Goal: Task Accomplishment & Management: Manage account settings

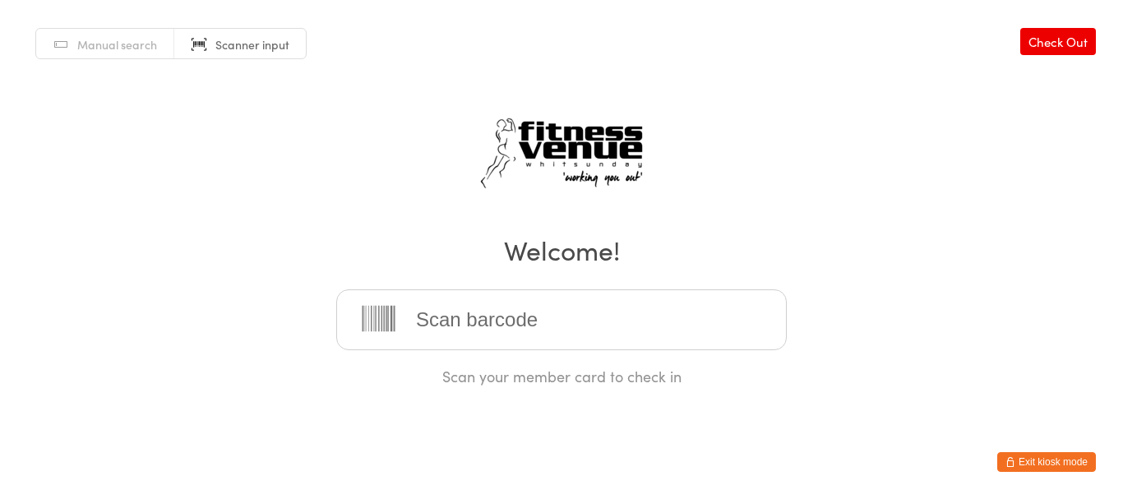
click at [1021, 463] on button "Exit kiosk mode" at bounding box center [1046, 462] width 99 height 20
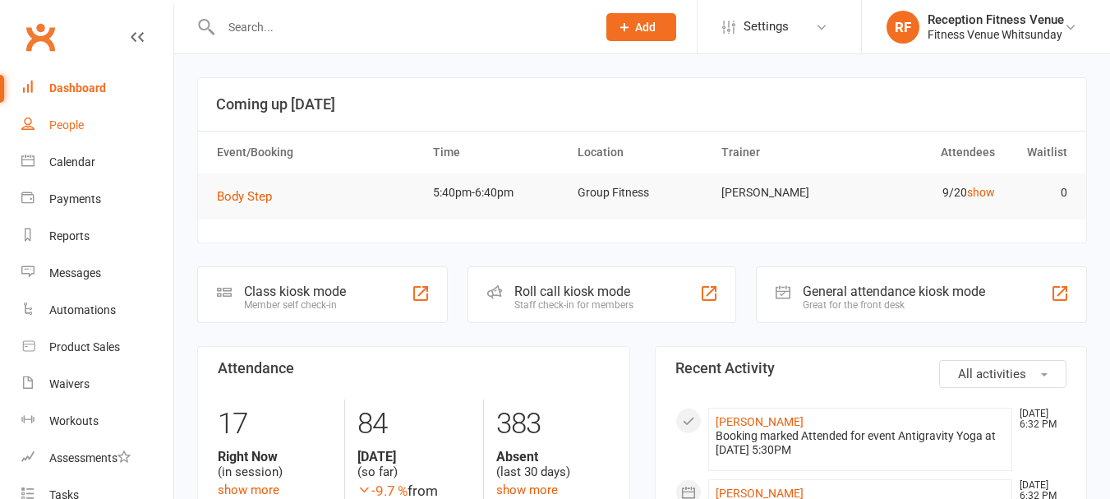
click at [94, 132] on link "People" at bounding box center [97, 125] width 152 height 37
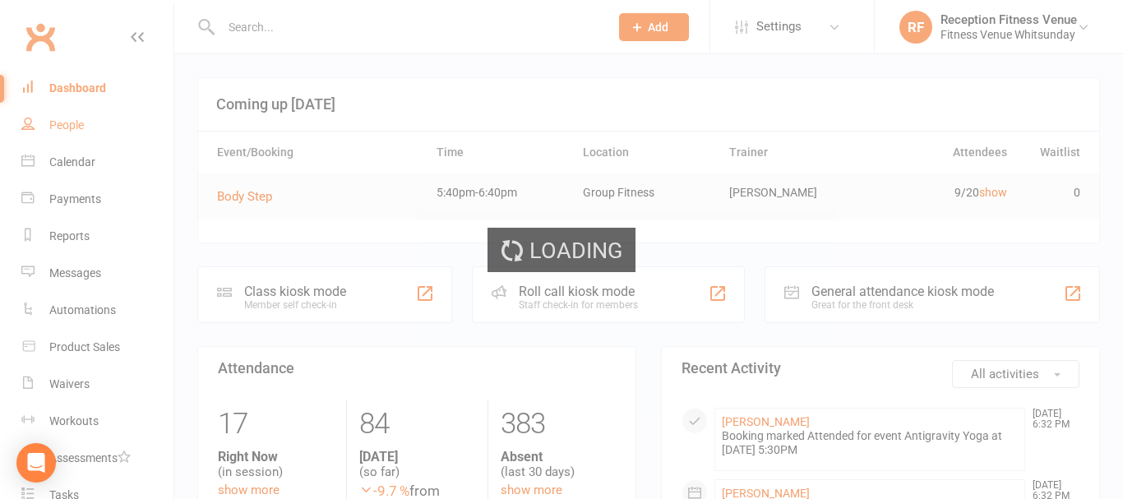
select select "100"
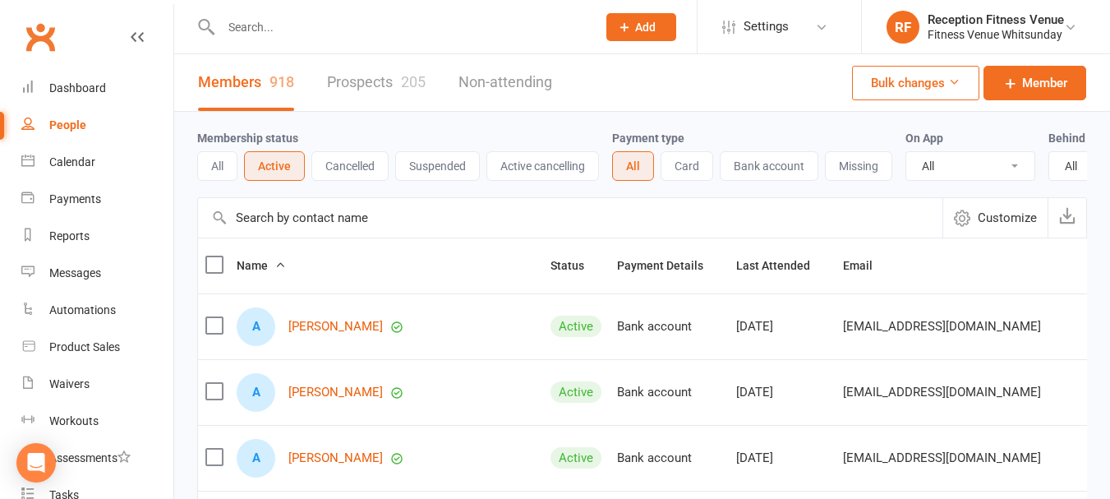
click at [272, 39] on div at bounding box center [391, 26] width 388 height 53
click at [238, 21] on input "text" at bounding box center [400, 27] width 369 height 23
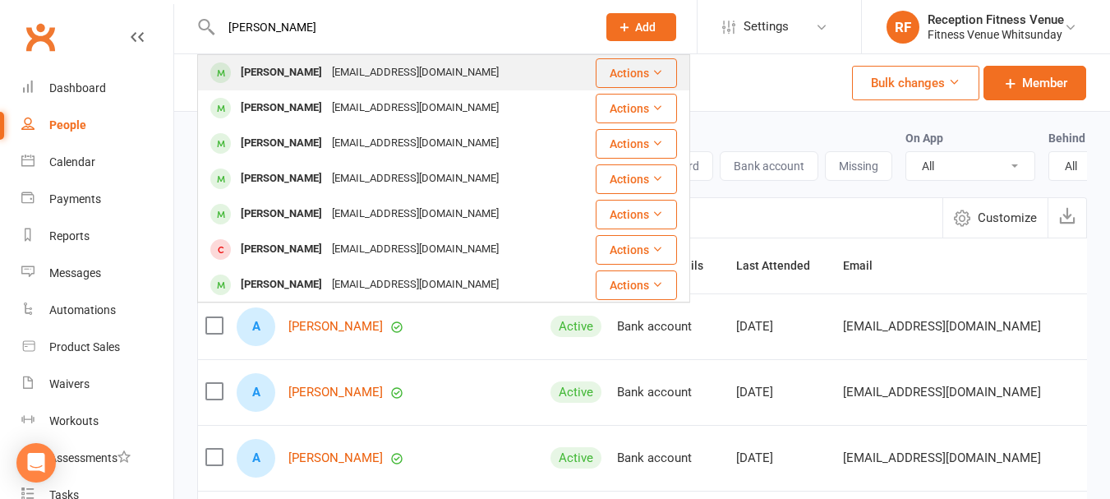
type input "ivy thomps"
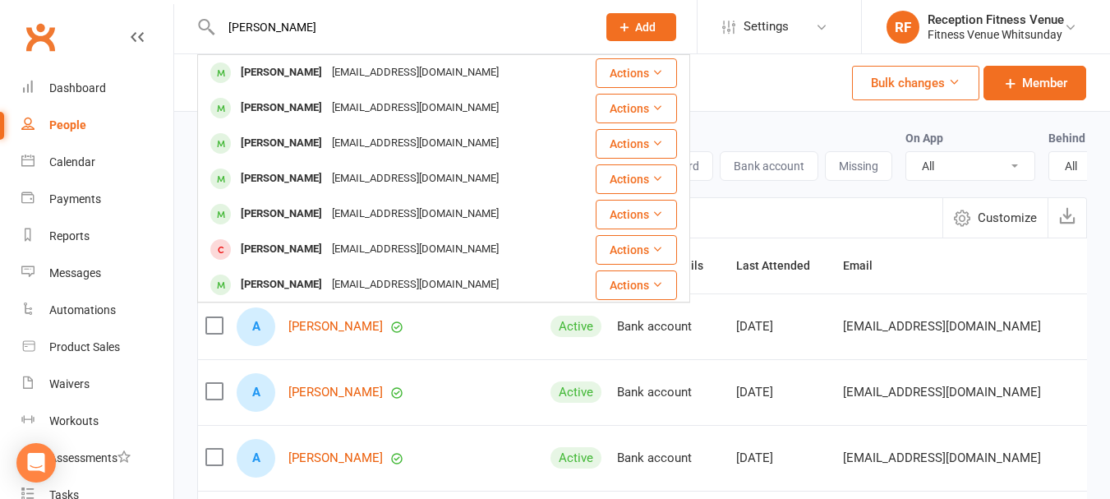
click at [261, 65] on div "Ivy Thompson" at bounding box center [281, 73] width 91 height 24
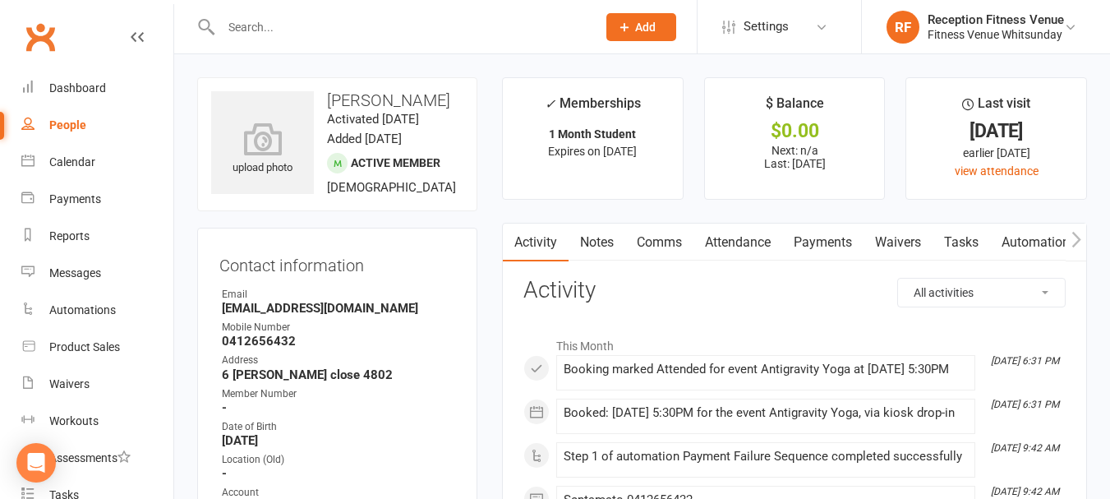
click at [832, 234] on link "Payments" at bounding box center [822, 243] width 81 height 38
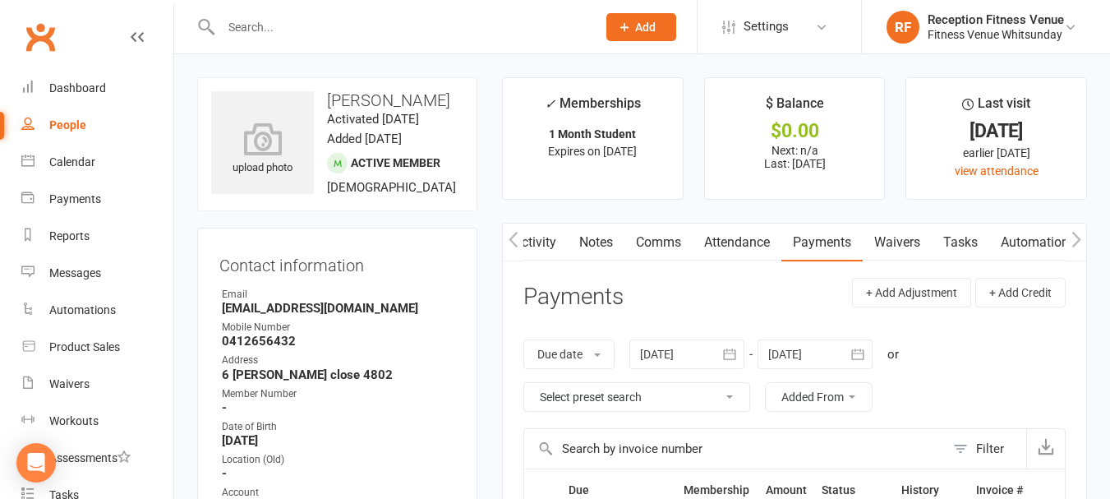
scroll to position [329, 0]
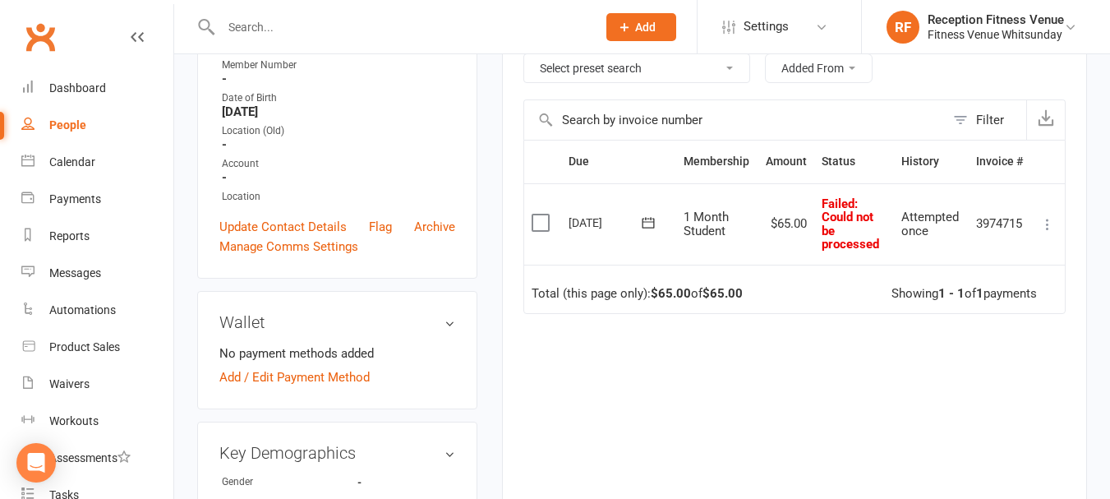
click at [537, 223] on label at bounding box center [543, 223] width 22 height 16
click at [537, 215] on input "checkbox" at bounding box center [537, 215] width 11 height 0
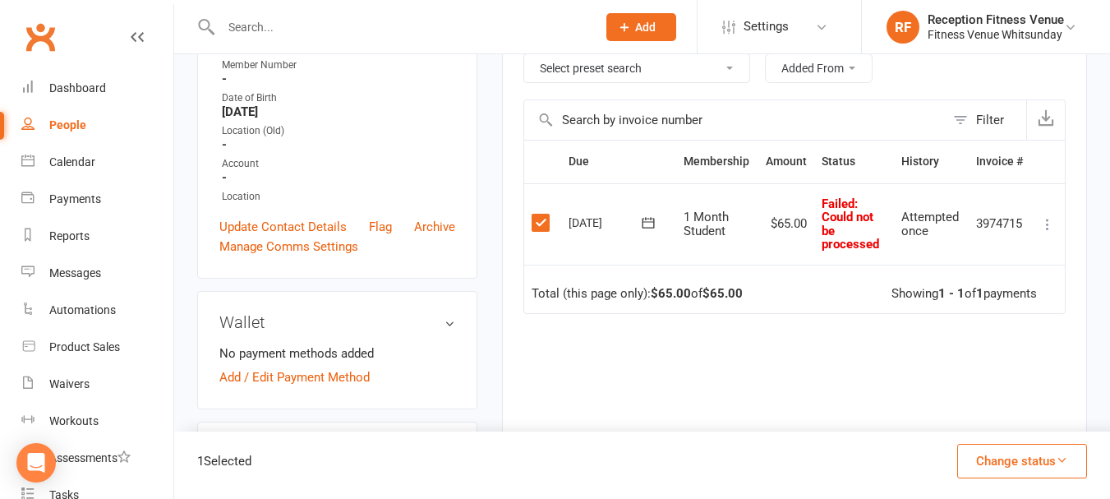
click at [1013, 464] on button "Change status" at bounding box center [1022, 461] width 130 height 35
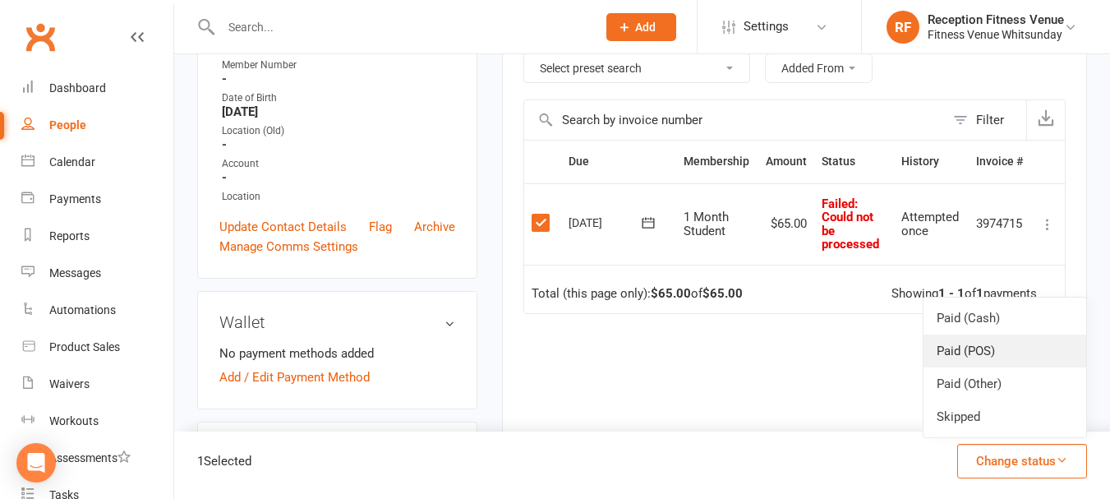
click at [971, 348] on link "Paid (POS)" at bounding box center [1005, 350] width 163 height 33
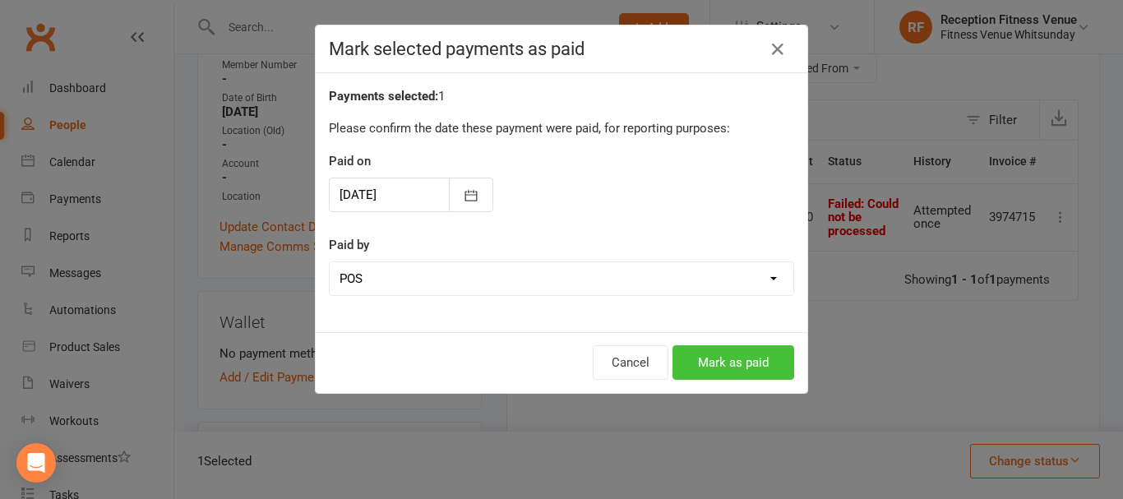
click at [705, 353] on button "Mark as paid" at bounding box center [733, 362] width 122 height 35
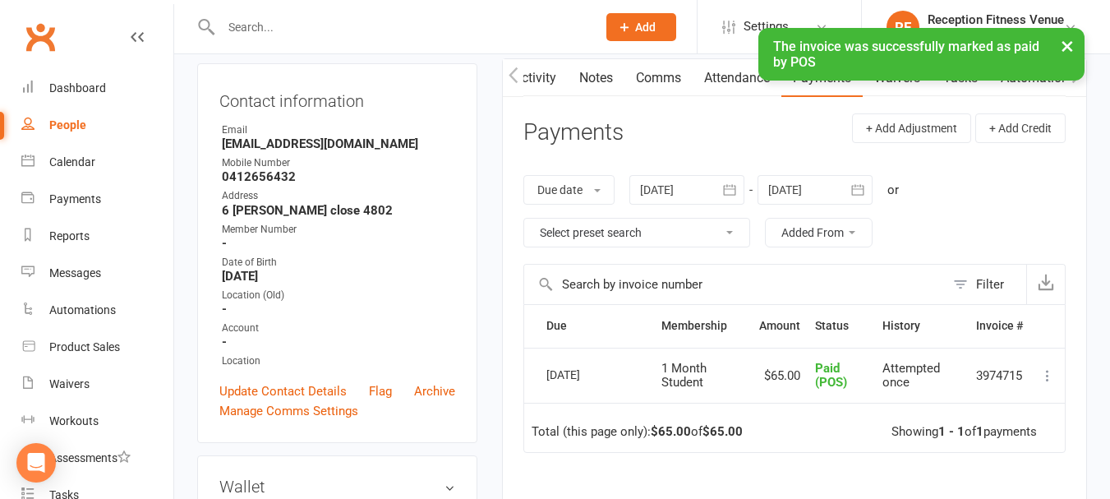
scroll to position [0, 0]
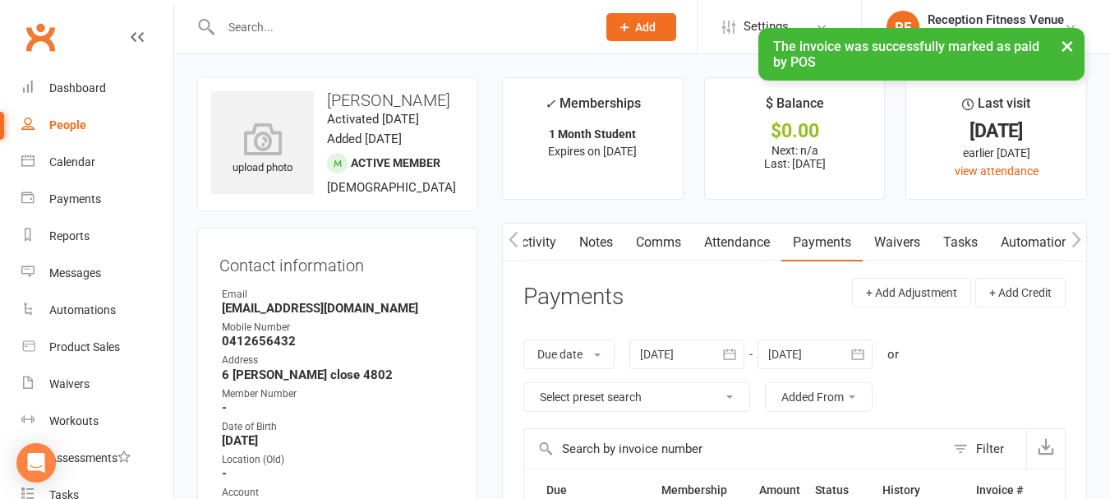
click at [1065, 235] on link "Automations" at bounding box center [1038, 243] width 98 height 38
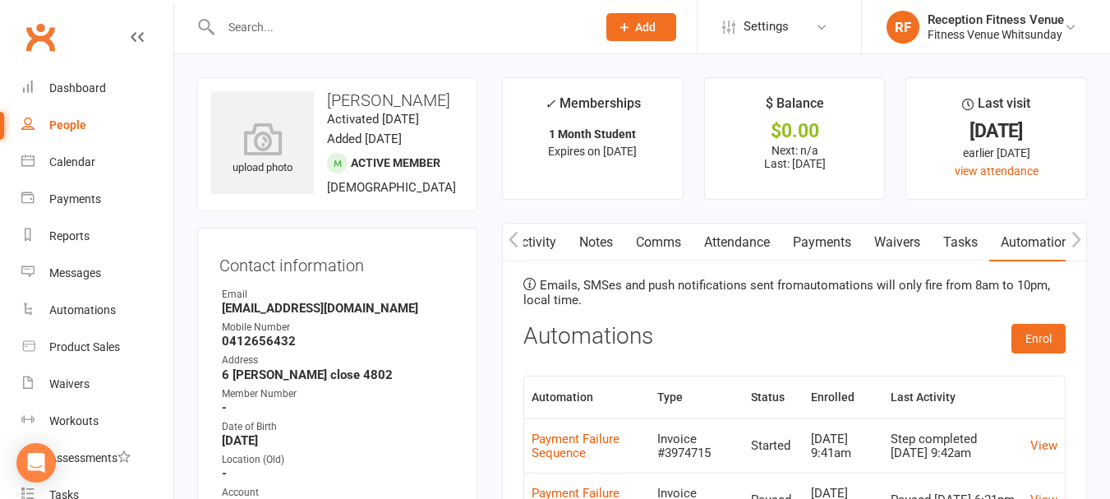
click at [1074, 234] on icon "button" at bounding box center [1077, 239] width 10 height 17
click at [1074, 234] on icon "button" at bounding box center [1076, 239] width 9 height 16
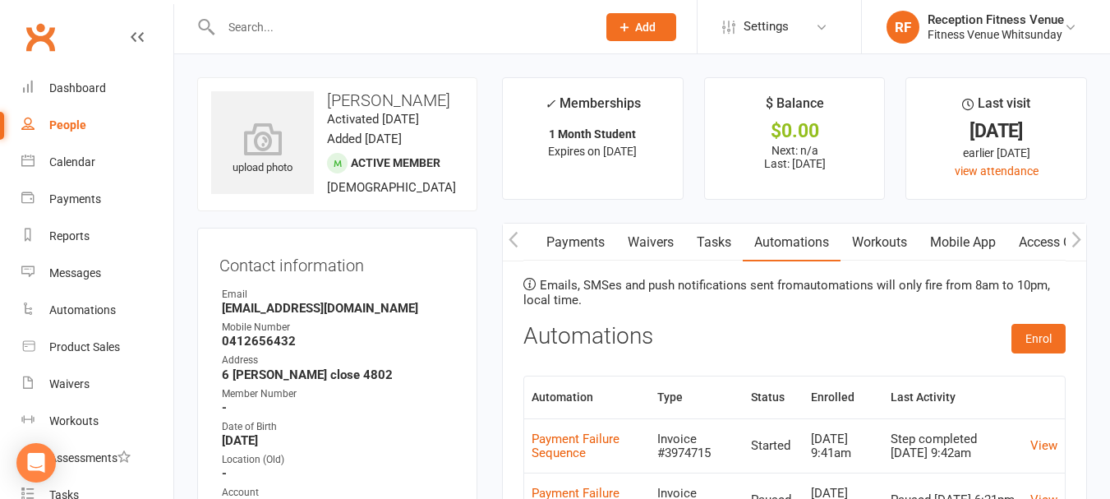
click at [1073, 234] on icon "button" at bounding box center [1077, 239] width 10 height 17
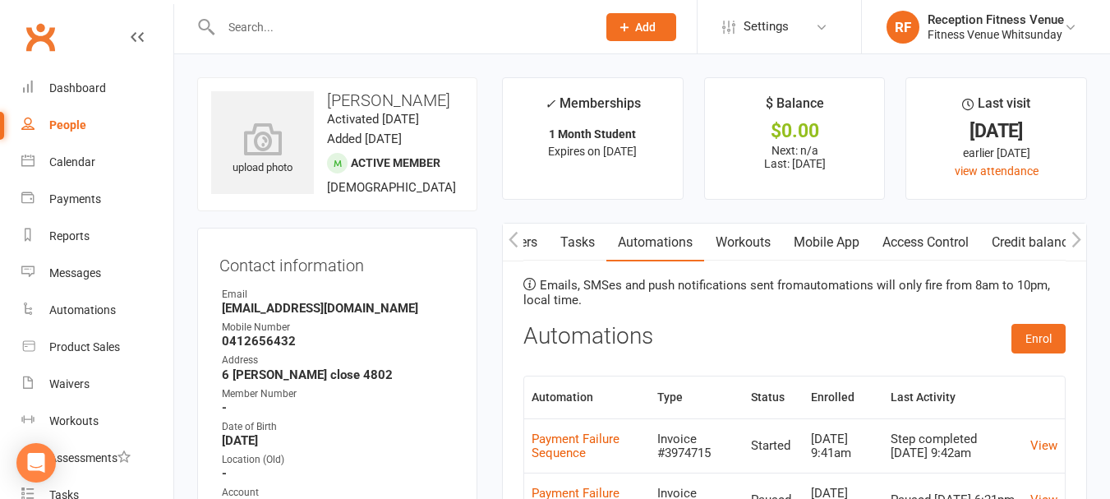
scroll to position [0, 384]
click at [920, 232] on link "Access Control" at bounding box center [925, 243] width 109 height 38
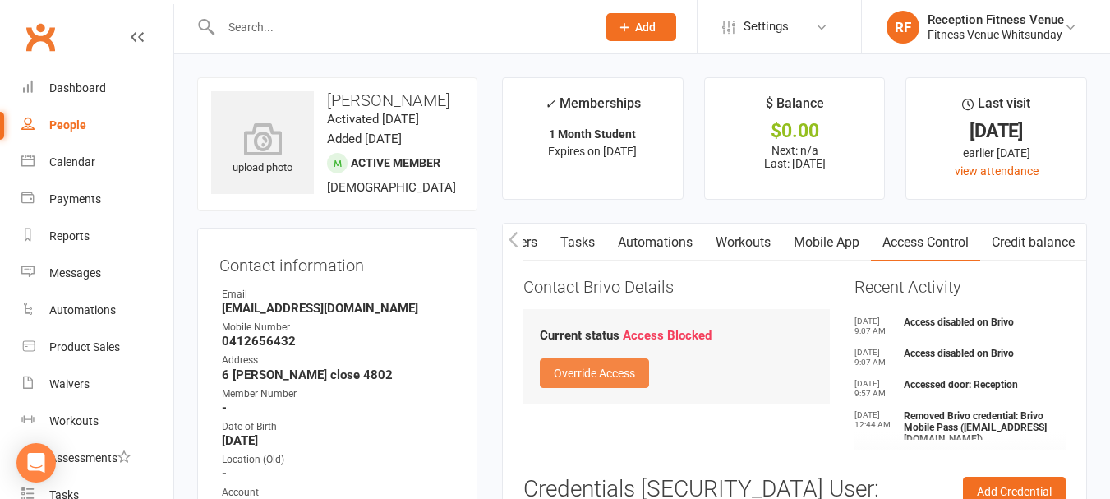
click at [609, 379] on button "Override Access" at bounding box center [594, 373] width 109 height 30
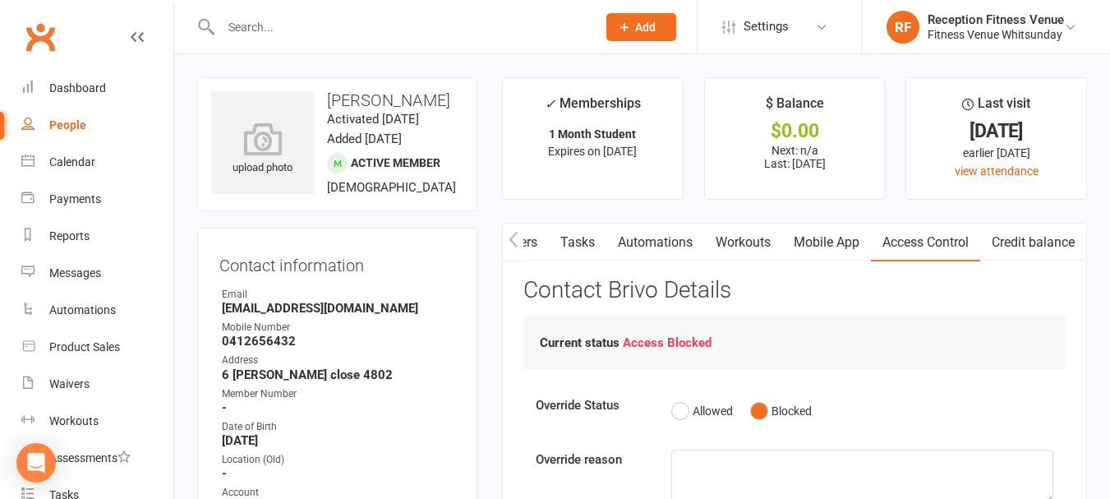
scroll to position [82, 0]
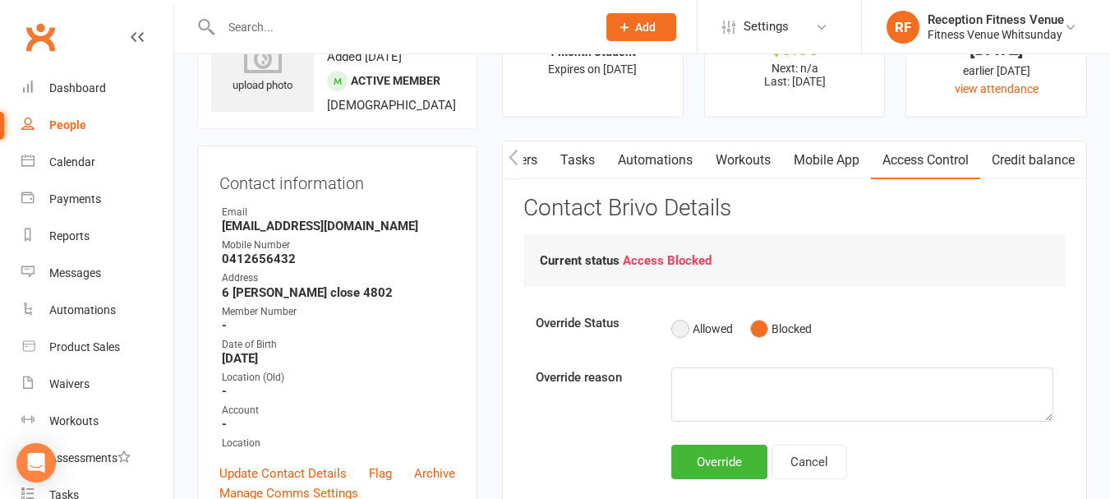
click at [688, 325] on button "Allowed" at bounding box center [702, 328] width 62 height 31
click at [716, 453] on div "Override" at bounding box center [719, 462] width 96 height 35
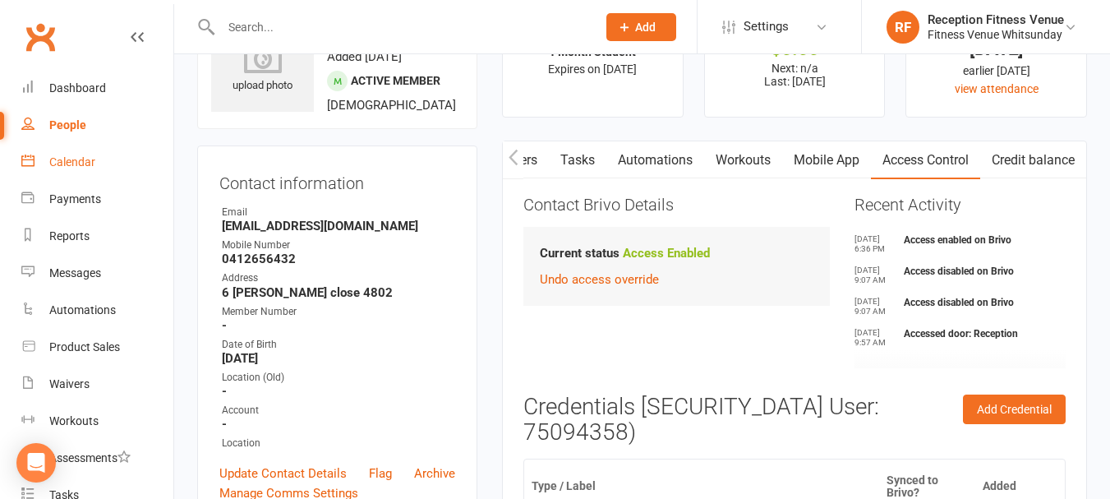
click at [86, 160] on div "Calendar" at bounding box center [72, 161] width 46 height 13
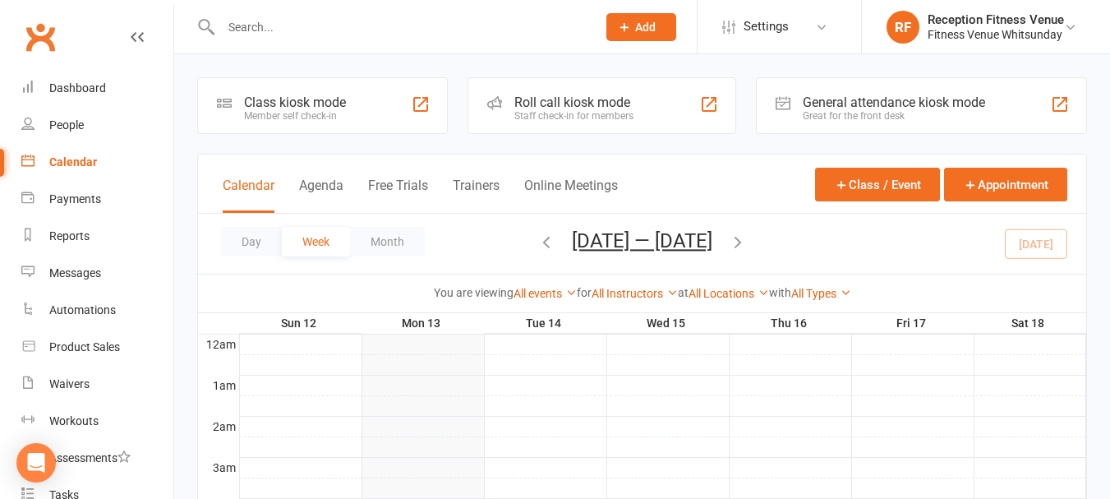
click at [893, 106] on div "General attendance kiosk mode" at bounding box center [894, 103] width 182 height 16
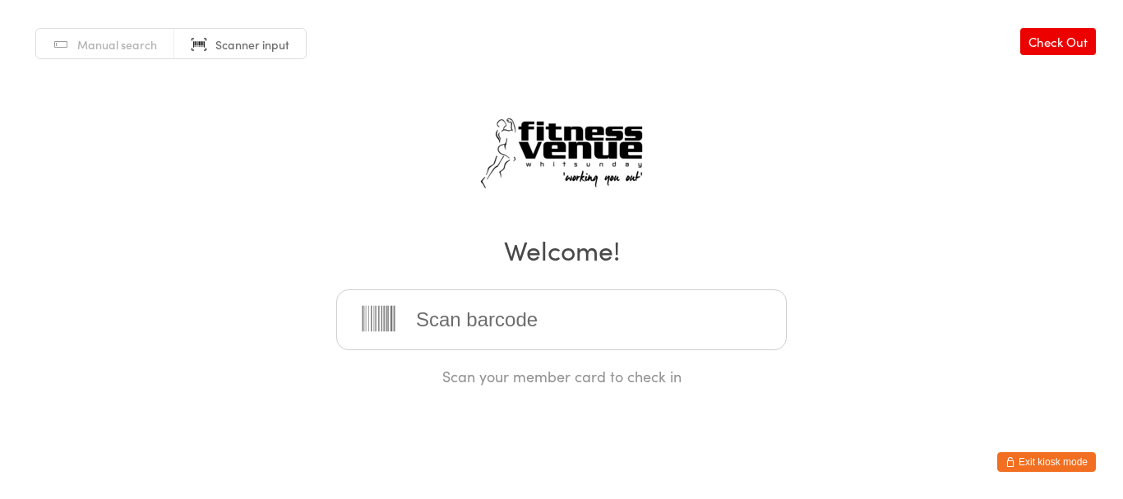
click at [1076, 459] on button "Exit kiosk mode" at bounding box center [1046, 462] width 99 height 20
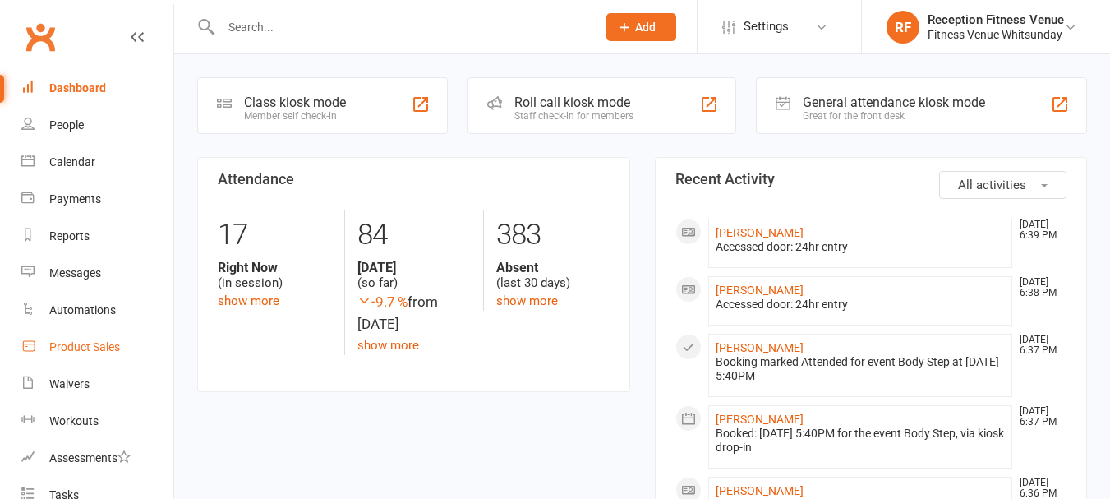
click at [83, 333] on link "Product Sales" at bounding box center [97, 347] width 152 height 37
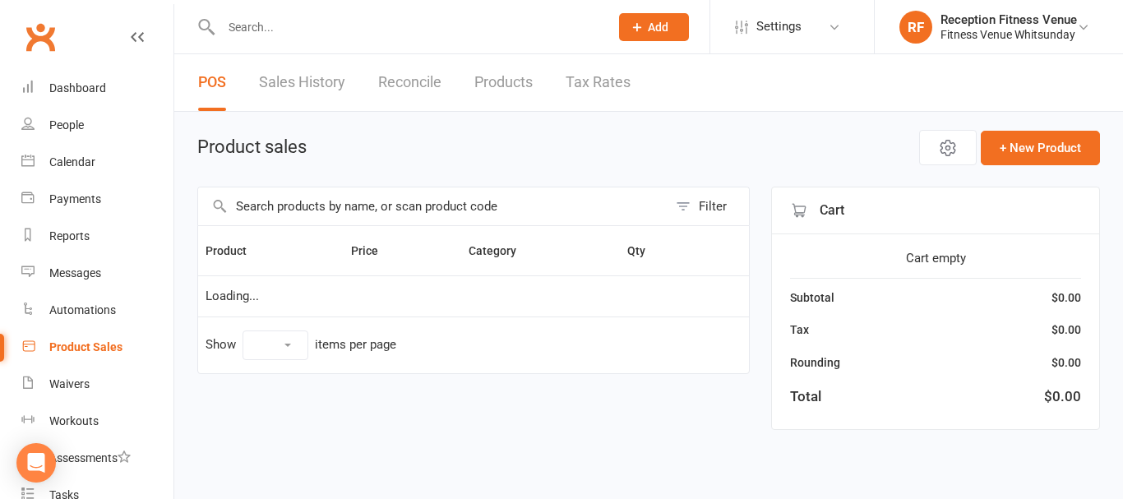
select select "100"
drag, startPoint x: 286, startPoint y: 205, endPoint x: 316, endPoint y: 165, distance: 49.8
click at [284, 204] on input "text" at bounding box center [432, 206] width 469 height 38
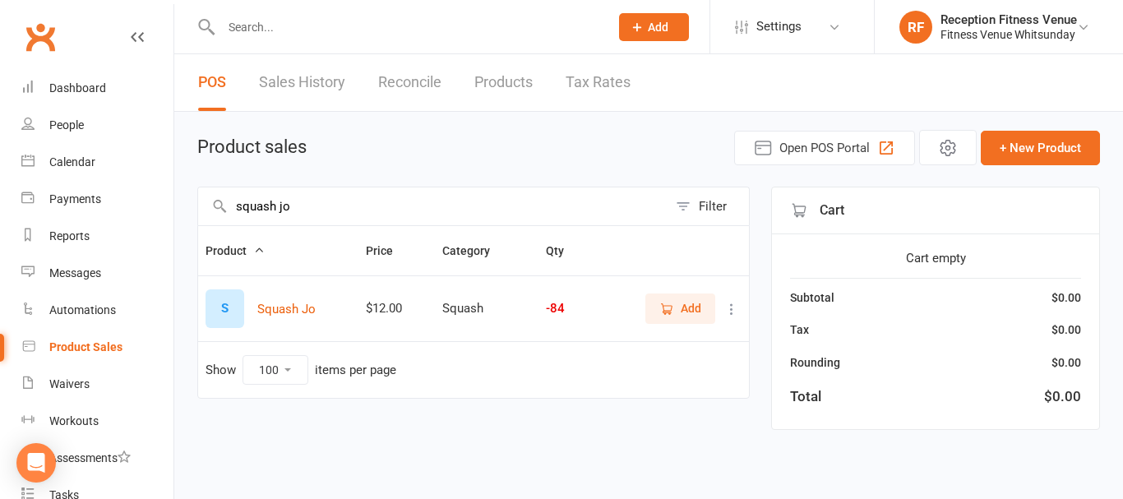
type input "squash jo"
click at [686, 300] on span "Add" at bounding box center [690, 308] width 21 height 18
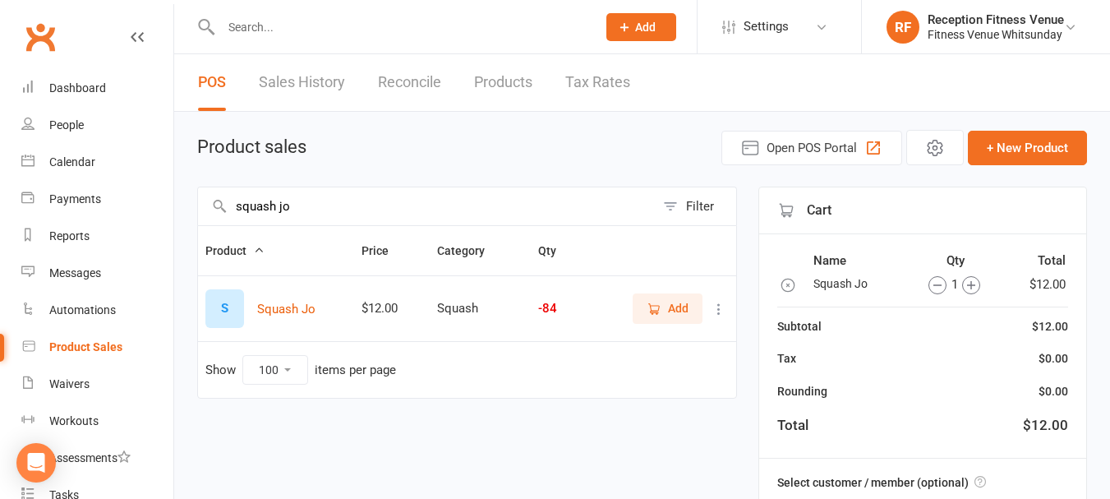
scroll to position [206, 0]
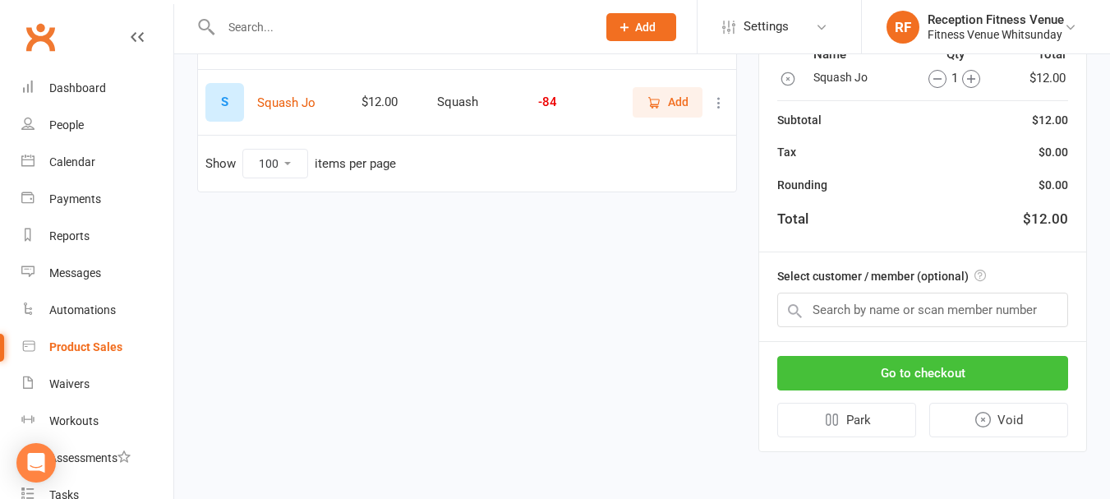
click at [884, 358] on button "Go to checkout" at bounding box center [922, 373] width 291 height 35
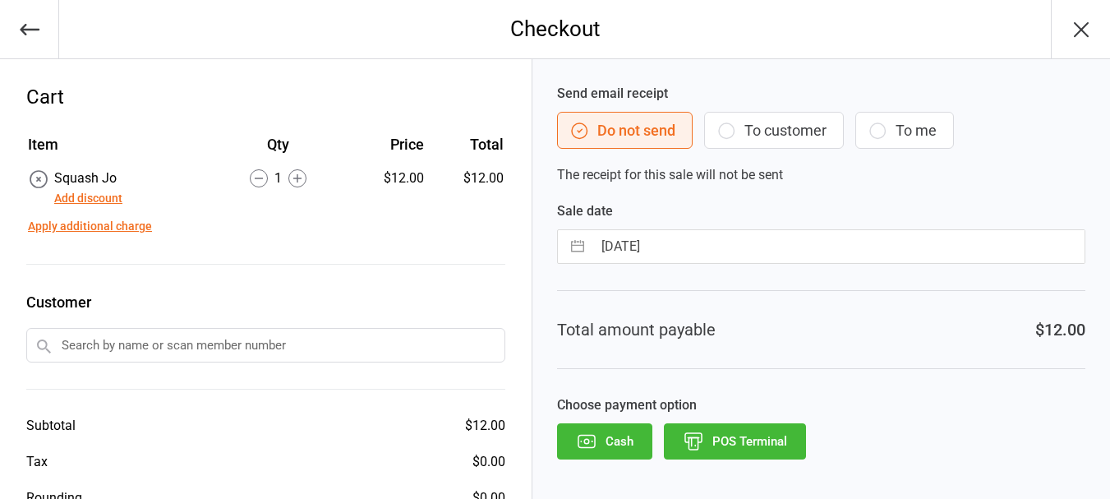
click at [808, 436] on div "Cash POS Terminal" at bounding box center [821, 441] width 528 height 36
click at [802, 438] on button "POS Terminal" at bounding box center [735, 441] width 142 height 36
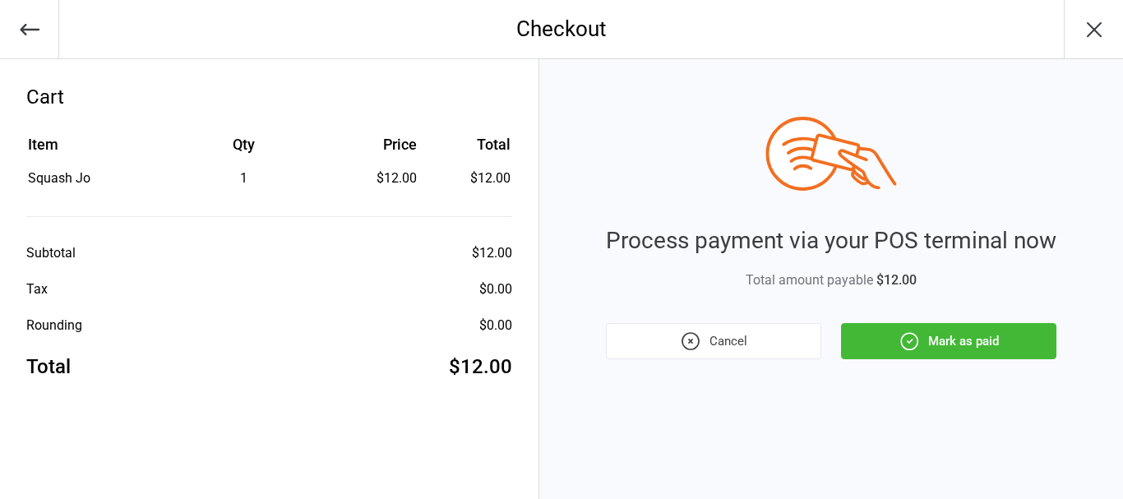
click at [851, 323] on button "Mark as paid" at bounding box center [948, 341] width 215 height 36
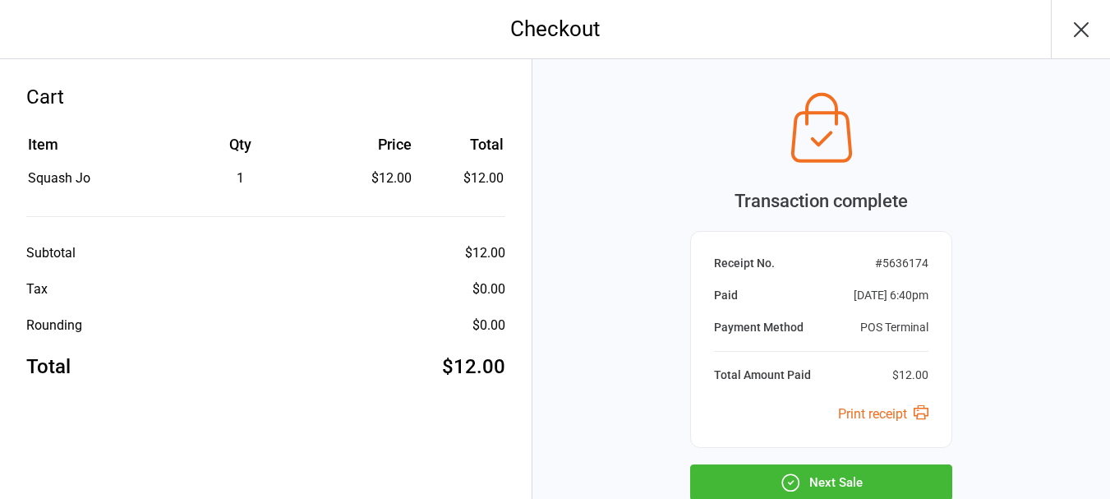
click at [820, 486] on button "Next Sale" at bounding box center [821, 482] width 262 height 36
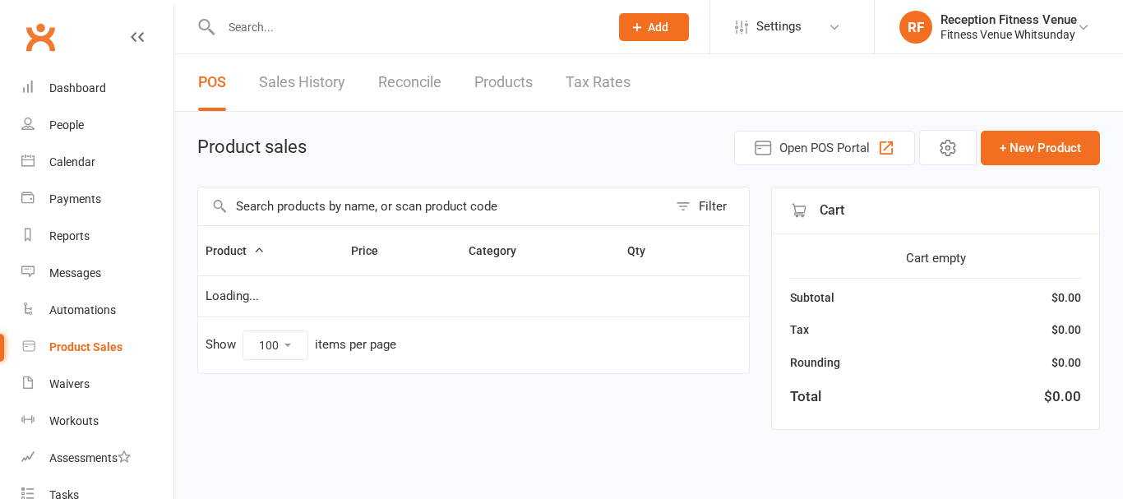
select select "100"
click at [73, 124] on div "People" at bounding box center [66, 124] width 35 height 13
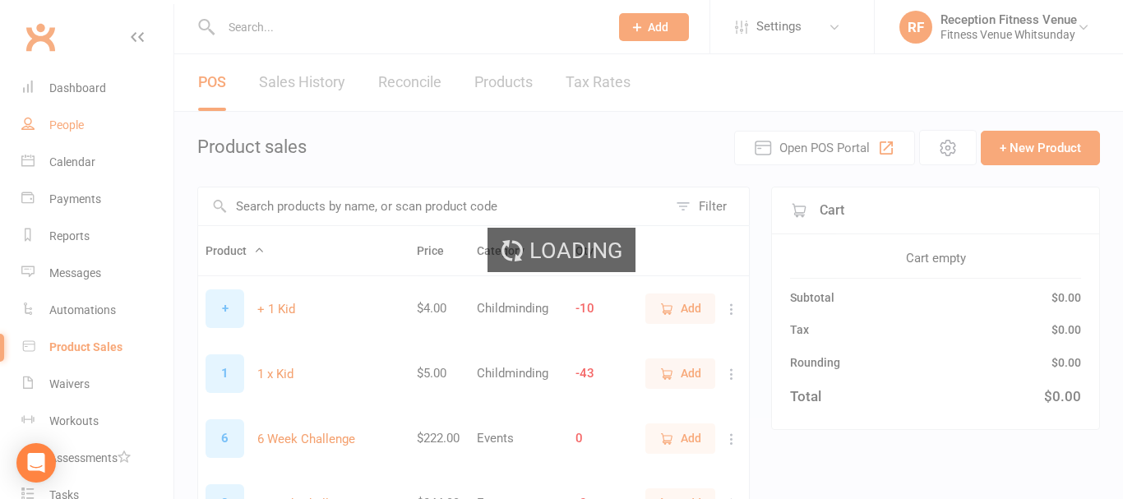
select select "100"
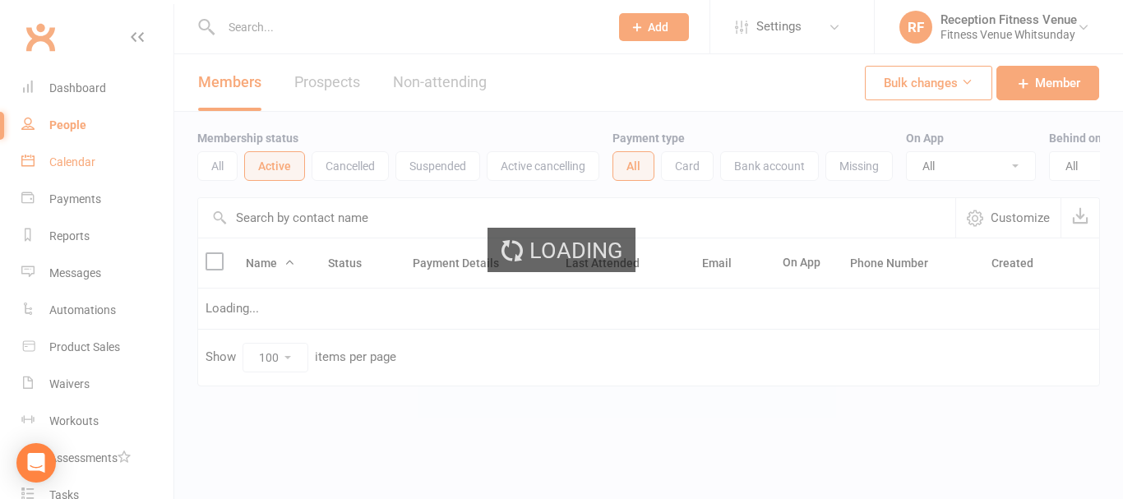
click at [78, 168] on div "Calendar" at bounding box center [72, 161] width 46 height 13
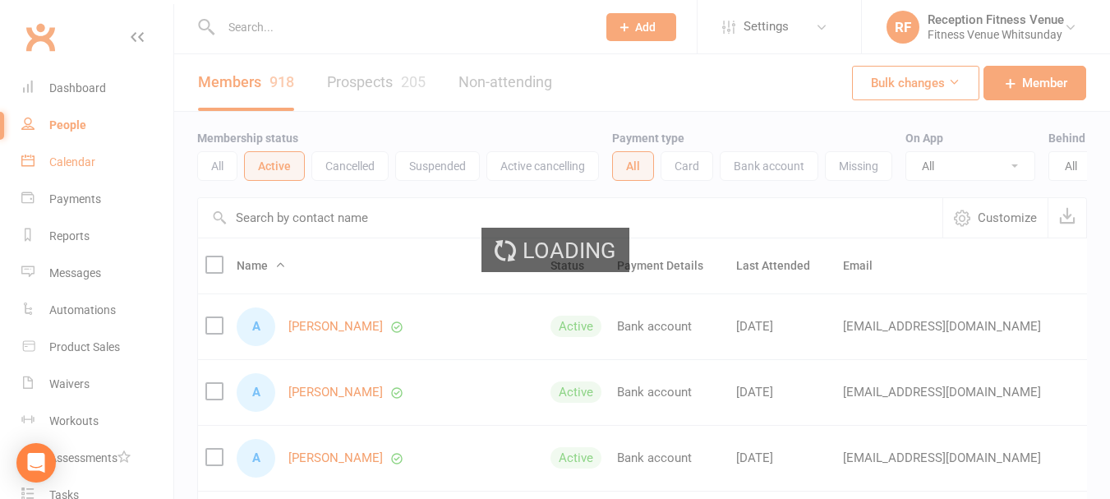
click at [72, 160] on div "Calendar" at bounding box center [72, 161] width 46 height 13
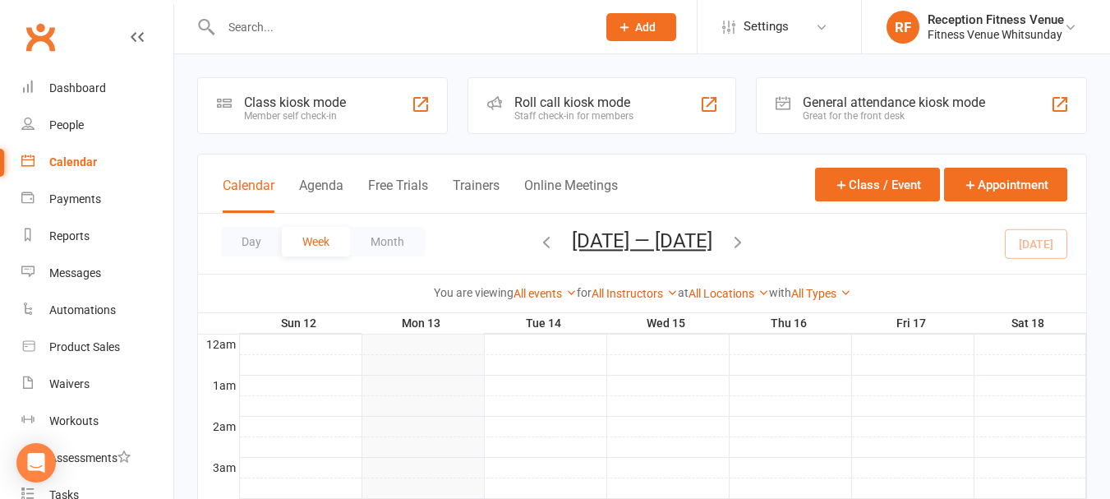
click at [837, 106] on div "General attendance kiosk mode" at bounding box center [894, 103] width 182 height 16
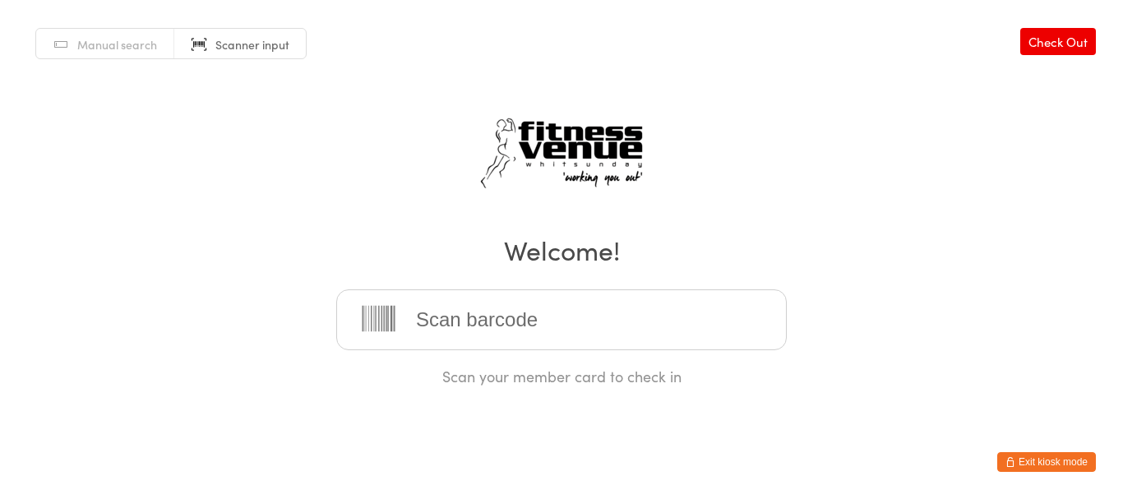
click at [1073, 468] on button "Exit kiosk mode" at bounding box center [1046, 462] width 99 height 20
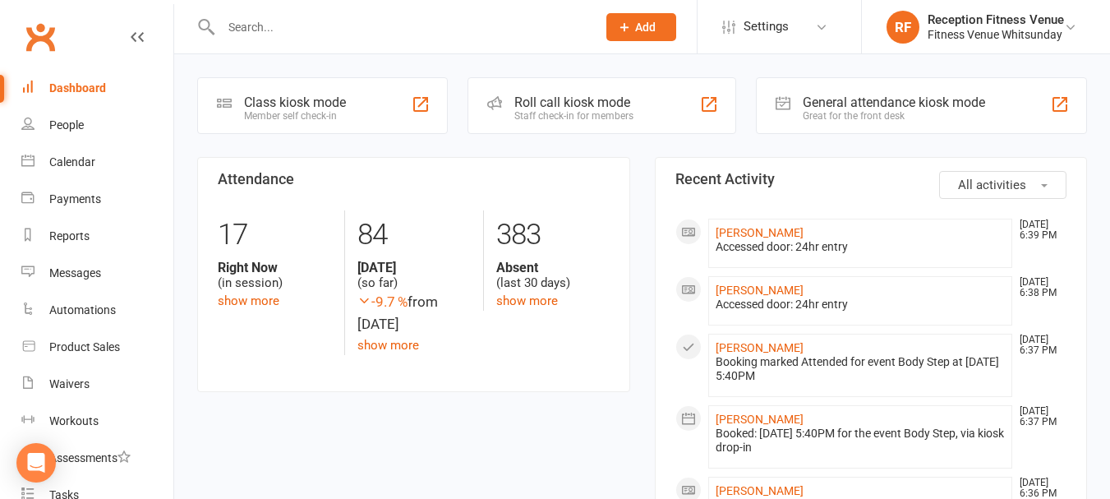
click at [258, 25] on input "text" at bounding box center [400, 27] width 369 height 23
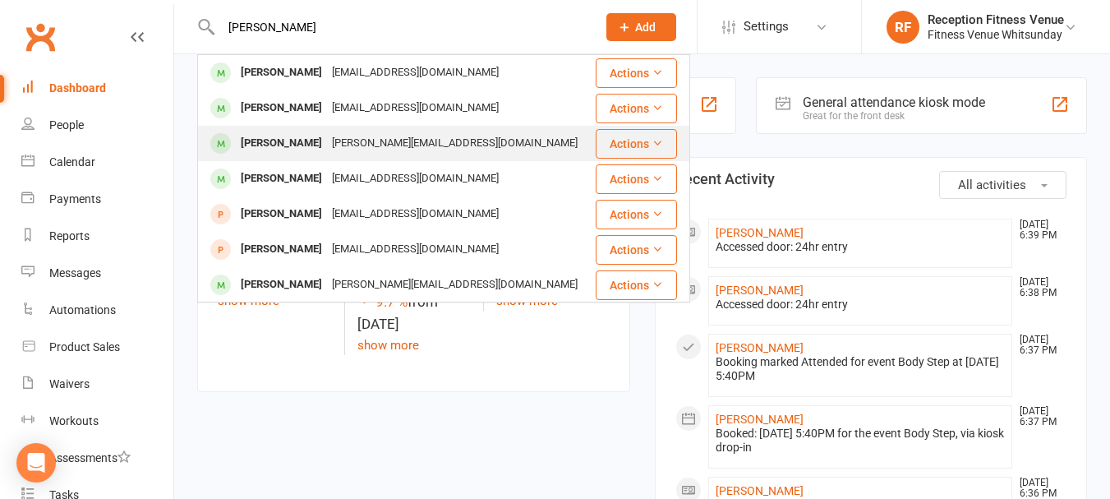
type input "robin"
click at [287, 139] on div "Robin Weaver" at bounding box center [281, 143] width 91 height 24
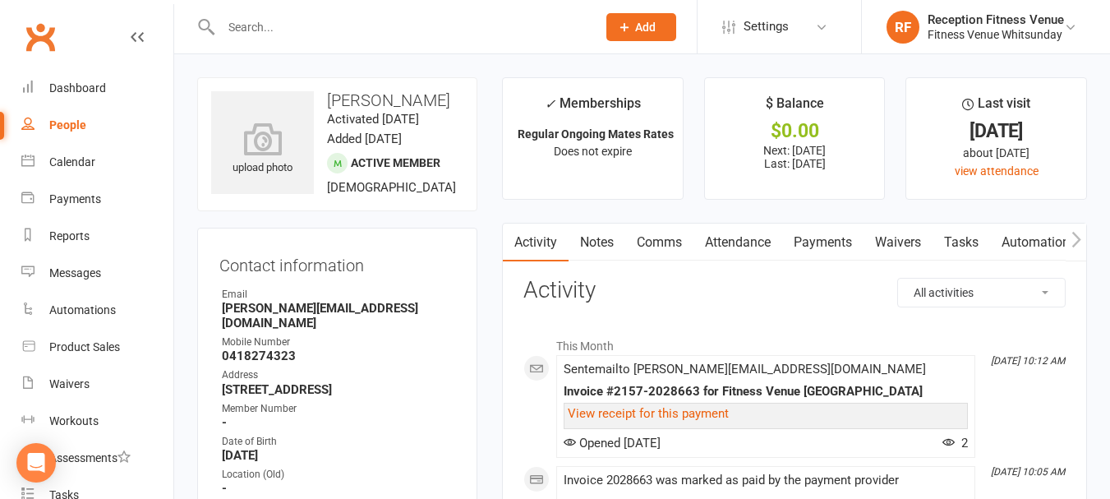
click at [806, 256] on link "Payments" at bounding box center [822, 243] width 81 height 38
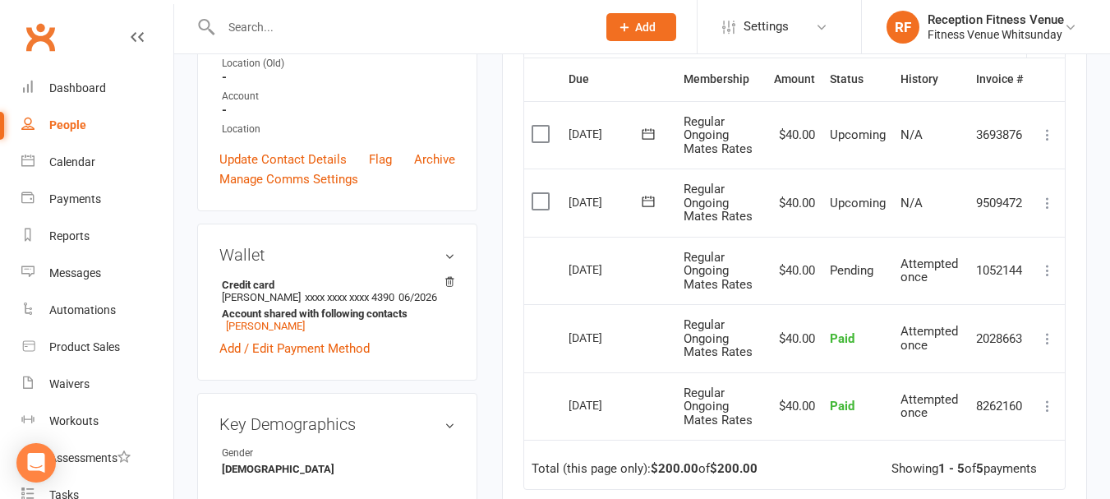
scroll to position [247, 0]
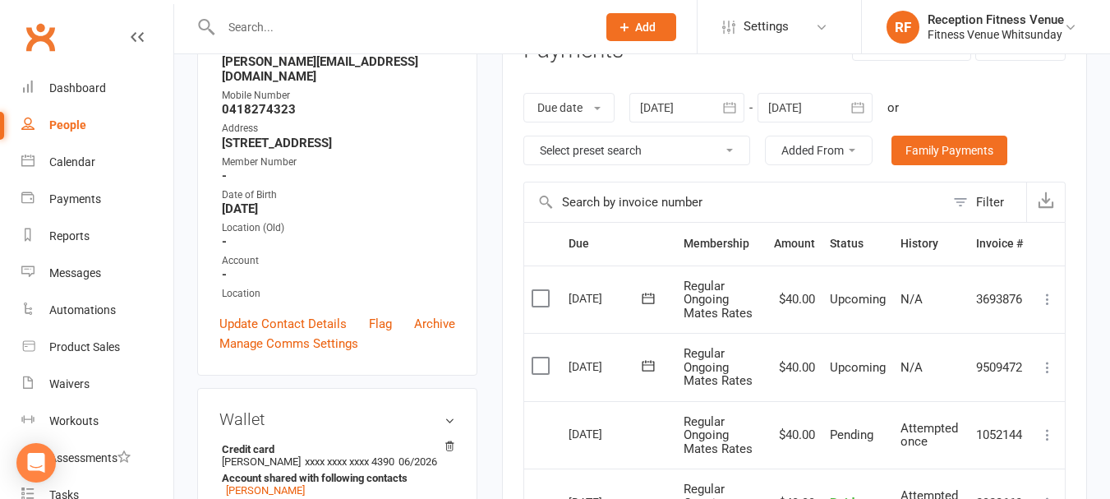
click at [537, 372] on label at bounding box center [543, 366] width 22 height 16
click at [537, 358] on input "checkbox" at bounding box center [537, 358] width 11 height 0
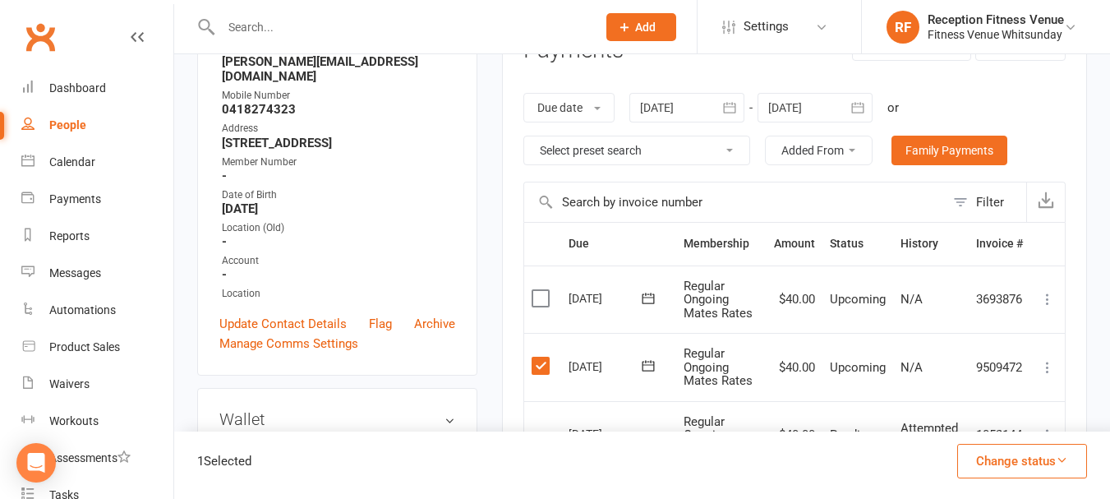
click at [538, 298] on label at bounding box center [543, 298] width 22 height 16
click at [538, 290] on input "checkbox" at bounding box center [537, 290] width 11 height 0
click at [991, 464] on button "Change status" at bounding box center [1022, 461] width 130 height 35
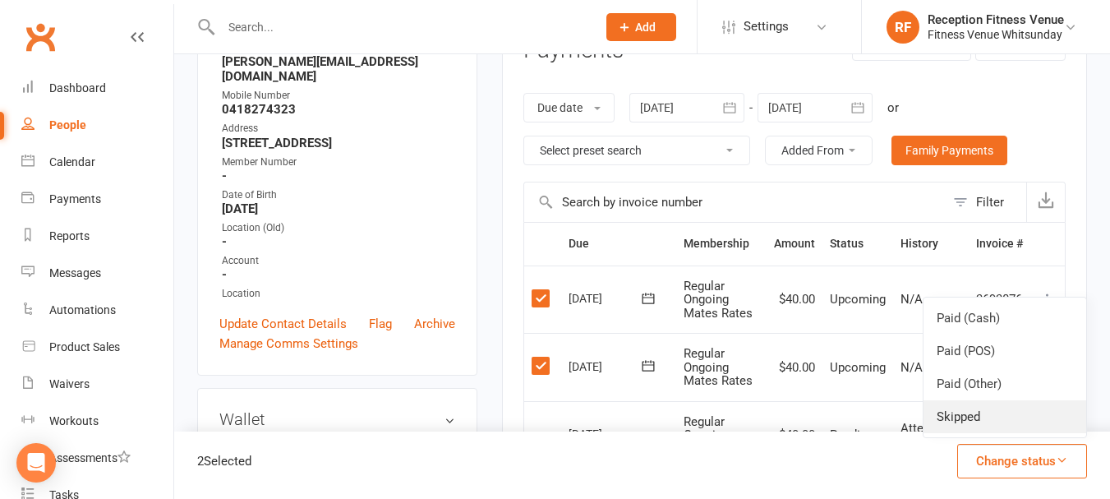
click at [967, 416] on link "Skipped" at bounding box center [1005, 416] width 163 height 33
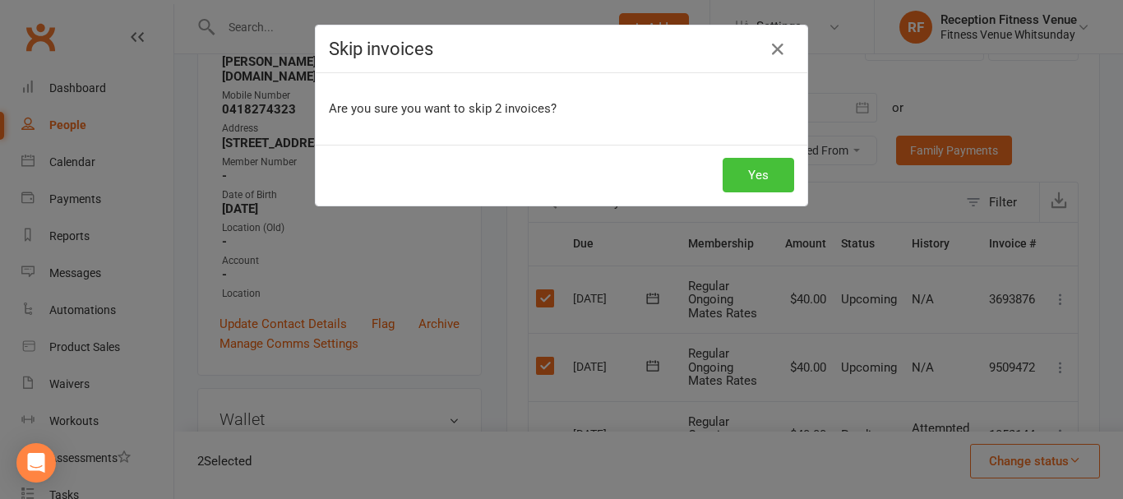
click at [743, 171] on button "Yes" at bounding box center [758, 175] width 72 height 35
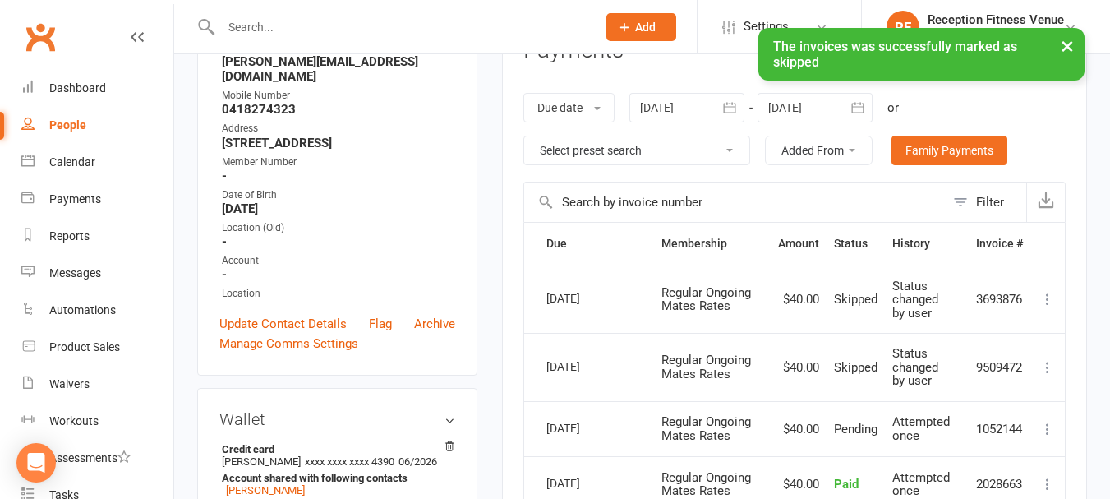
scroll to position [0, 0]
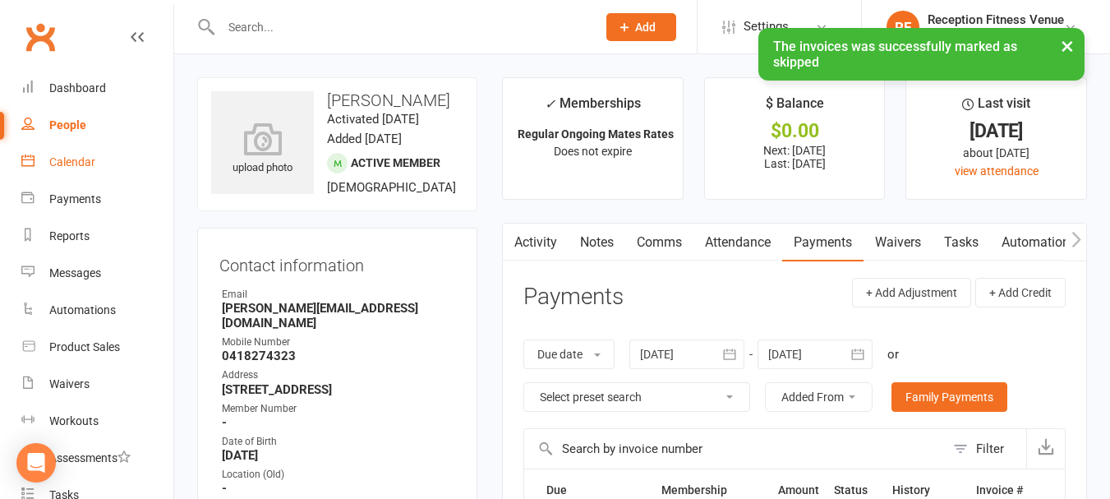
click at [85, 171] on link "Calendar" at bounding box center [97, 162] width 152 height 37
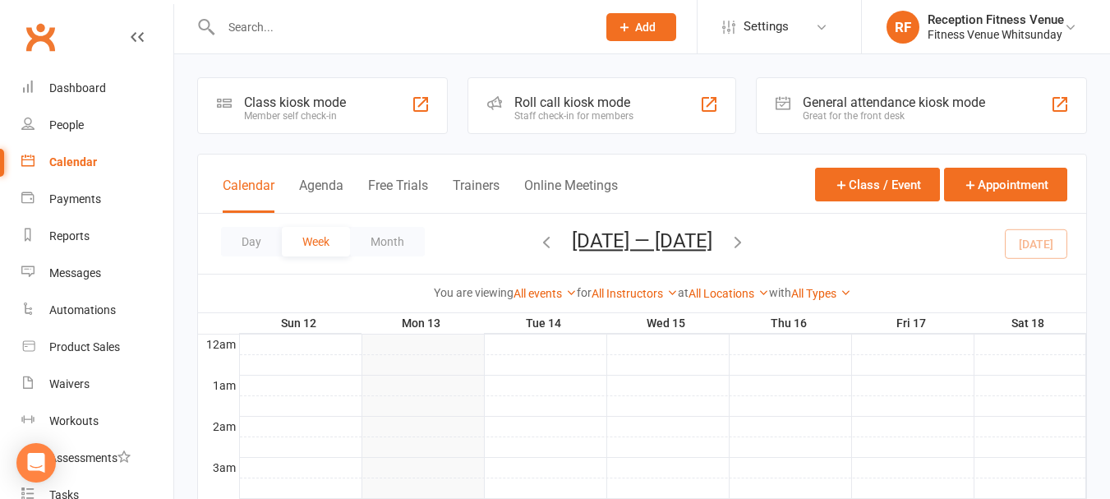
click at [911, 110] on div "Great for the front desk" at bounding box center [894, 116] width 182 height 12
